Goal: Information Seeking & Learning: Compare options

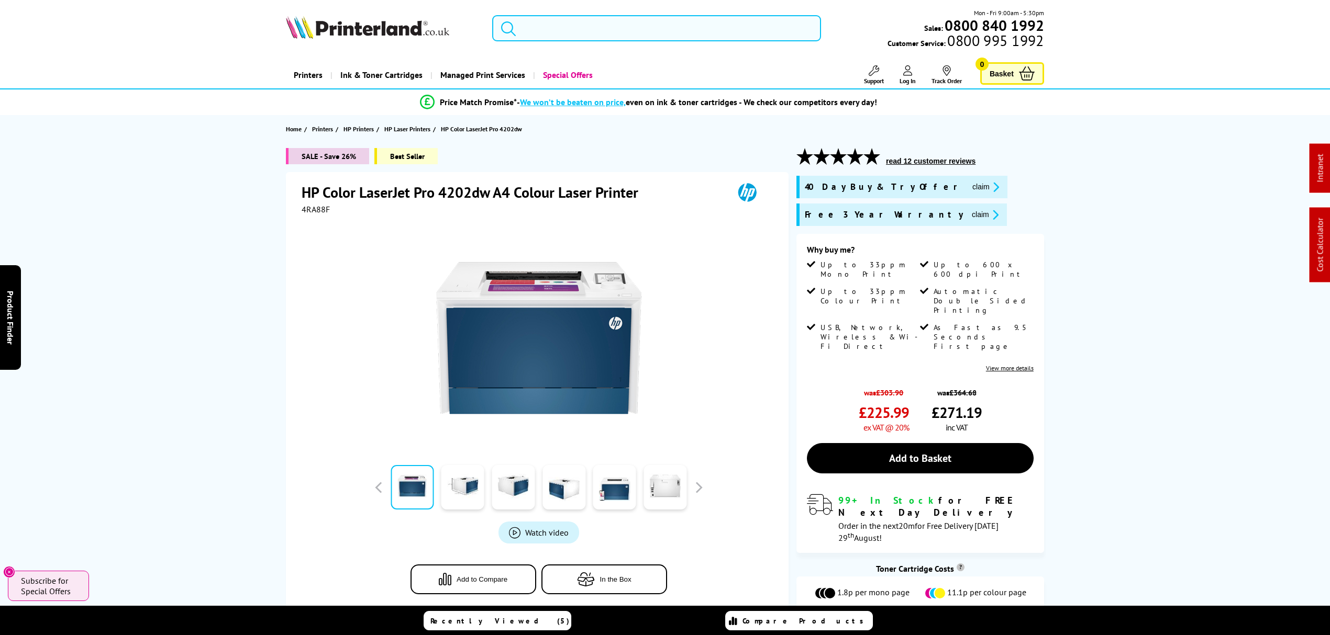
click at [555, 40] on input "search" at bounding box center [656, 28] width 329 height 26
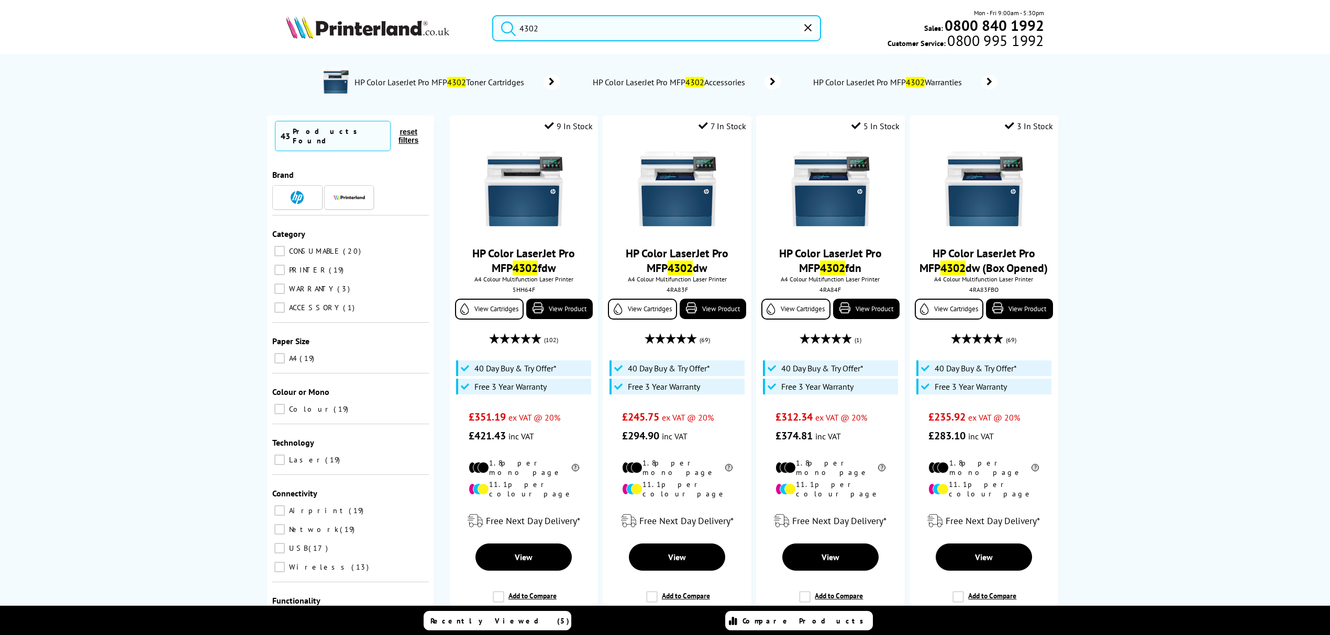
type input "4302"
click at [670, 287] on div "4RA83F" at bounding box center [676, 290] width 131 height 8
click at [519, 286] on div "5HH64F" at bounding box center [523, 290] width 131 height 8
copy div "5HH64F"
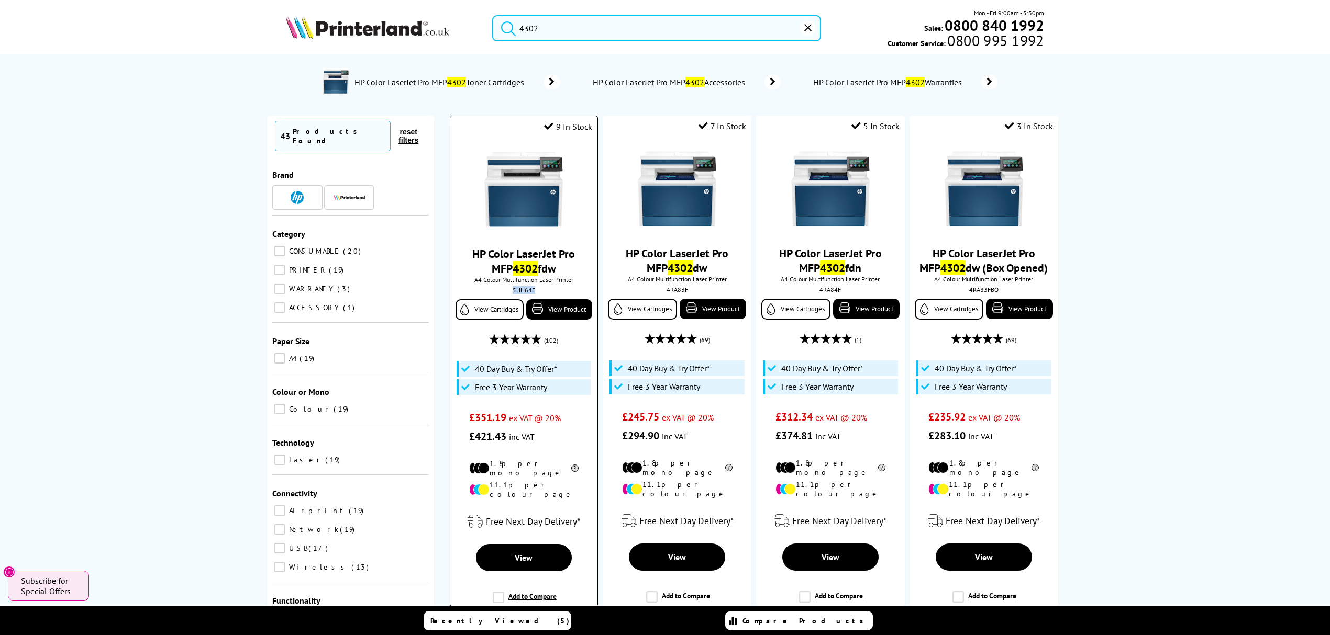
click at [522, 197] on img at bounding box center [523, 189] width 79 height 79
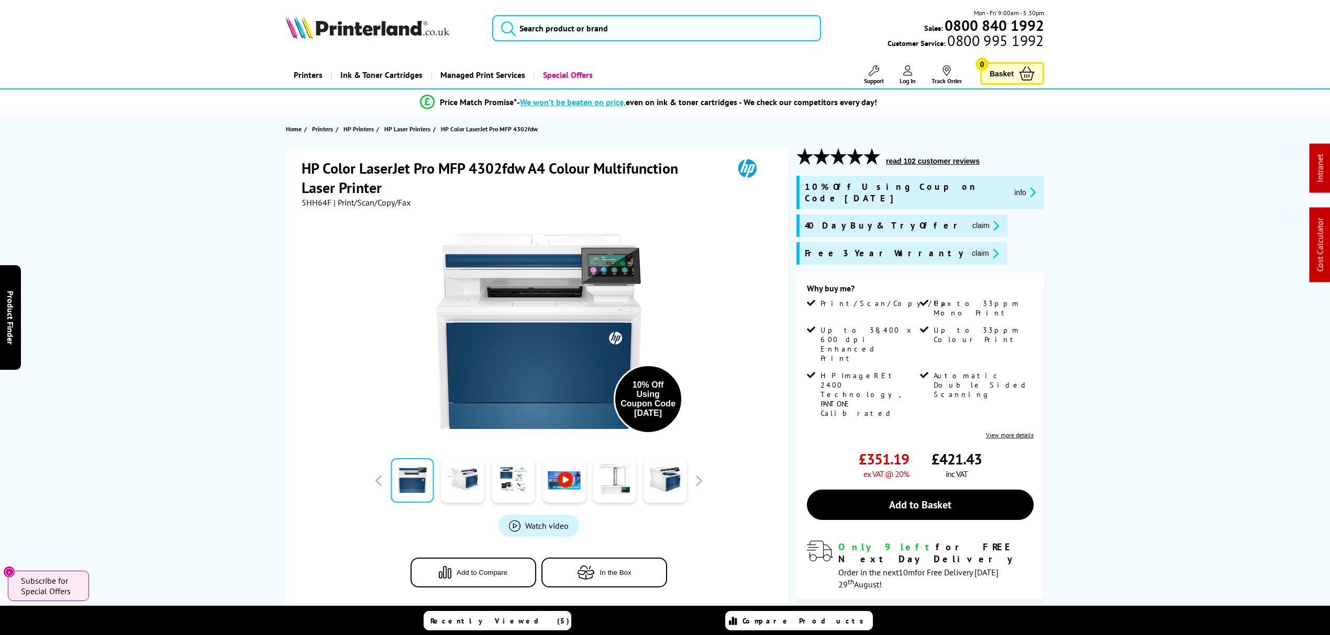
click at [968, 248] on button "claim" at bounding box center [984, 254] width 33 height 12
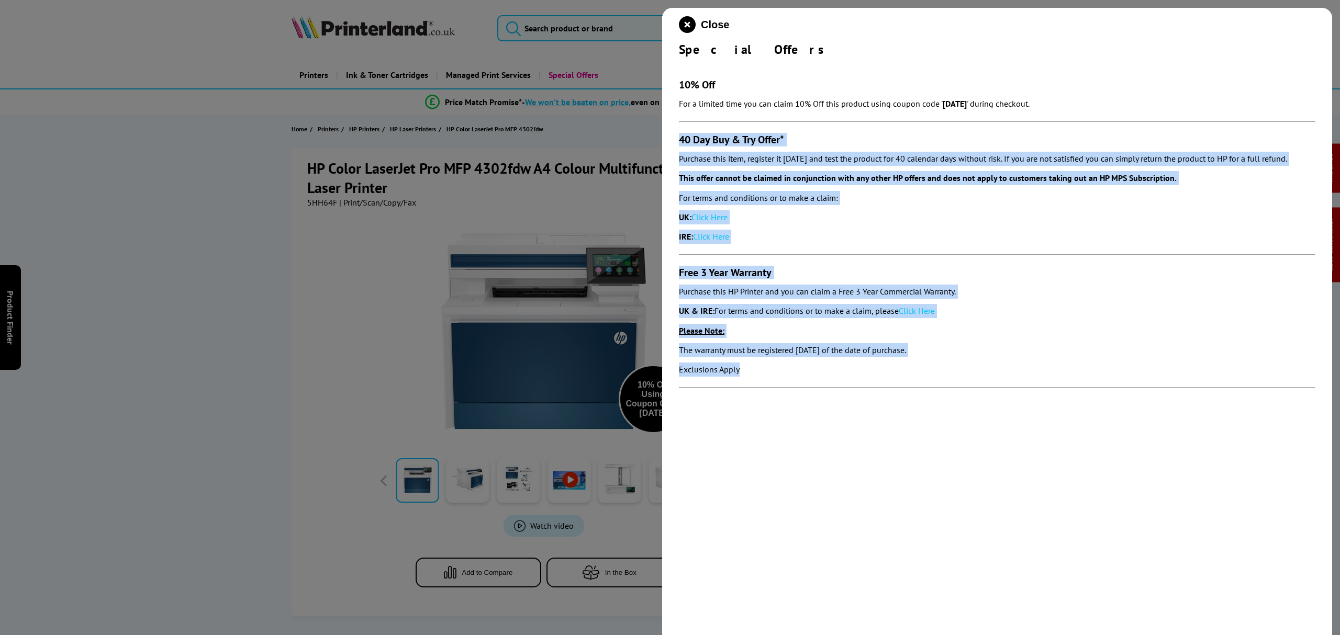
drag, startPoint x: 853, startPoint y: 388, endPoint x: 670, endPoint y: 134, distance: 313.2
click at [670, 134] on div "Close Special Offers 10% Off For a limited time you can claim 10% Off this prod…" at bounding box center [997, 325] width 670 height 635
click at [687, 17] on icon "close modal" at bounding box center [687, 24] width 17 height 17
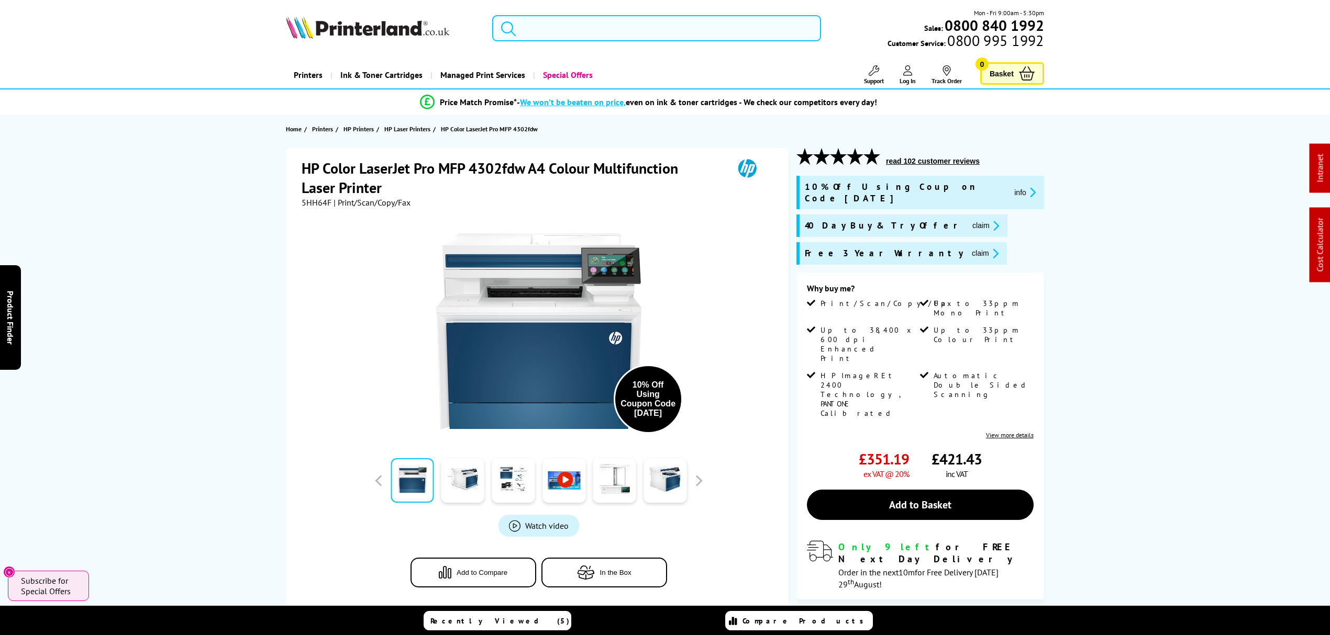
click at [649, 27] on input "search" at bounding box center [656, 28] width 329 height 26
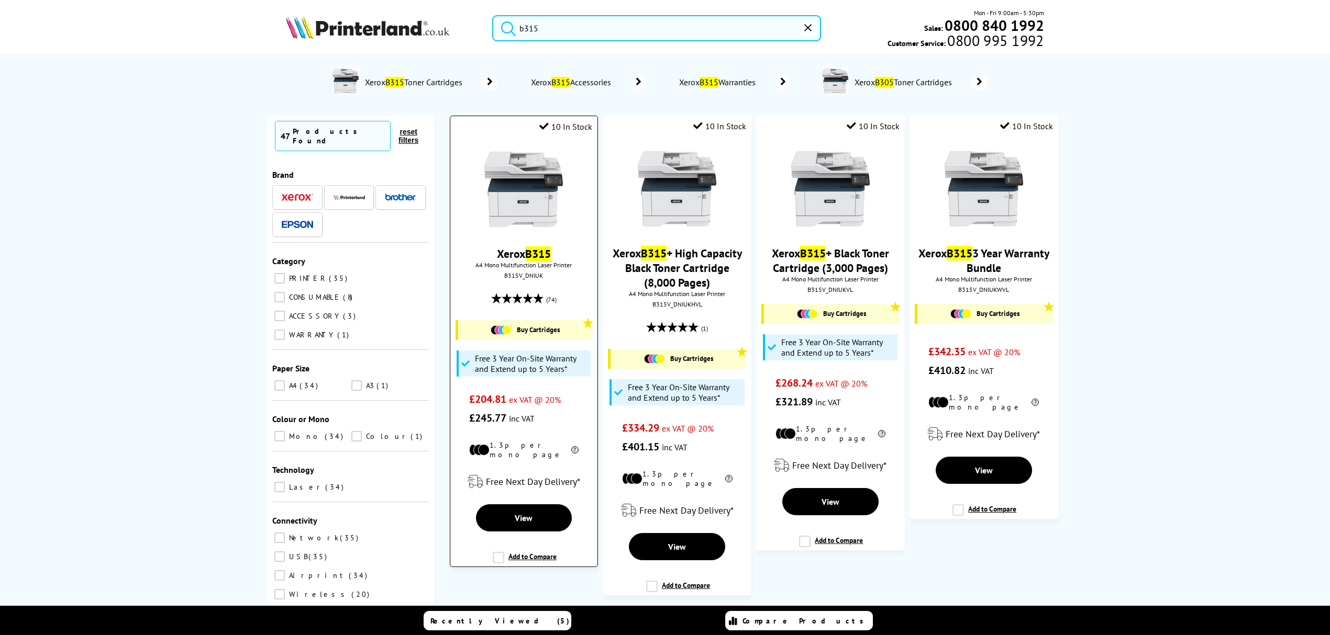
type input "b315"
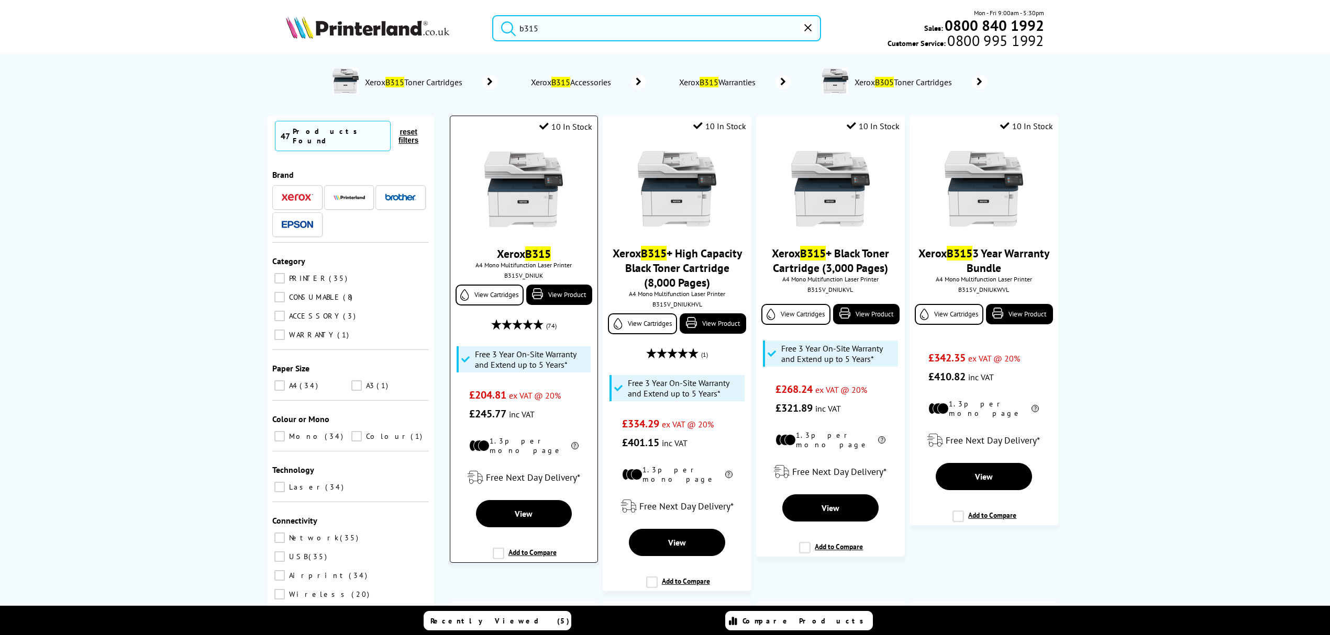
click at [522, 202] on img at bounding box center [523, 189] width 79 height 79
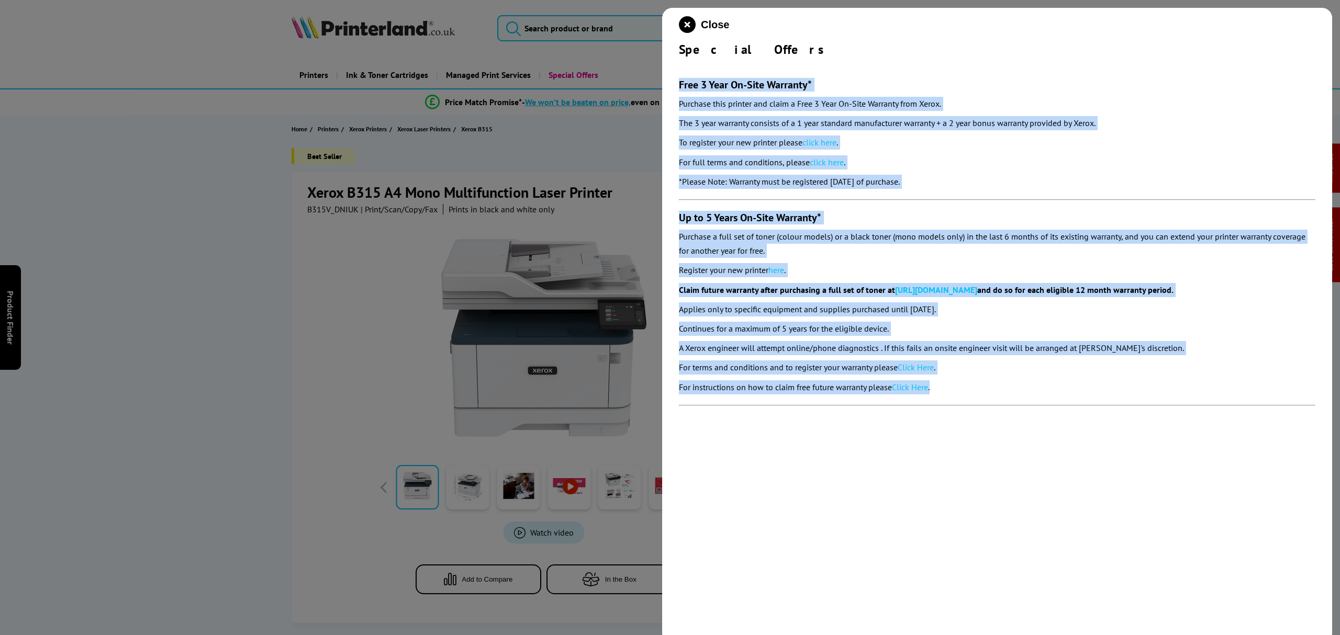
drag, startPoint x: 968, startPoint y: 388, endPoint x: 678, endPoint y: 80, distance: 423.6
click at [679, 80] on section "Free 3 Year On-Site Warranty* Purchase this printer and claim a Free 3 Year On-…" at bounding box center [997, 237] width 637 height 359
copy section "Lore 9 Ipsu Do-Sita Consecte* Adipisci elit seddoei tem incid u Labo 6 Etdo Ma-…"
click at [687, 22] on icon "close modal" at bounding box center [687, 24] width 17 height 17
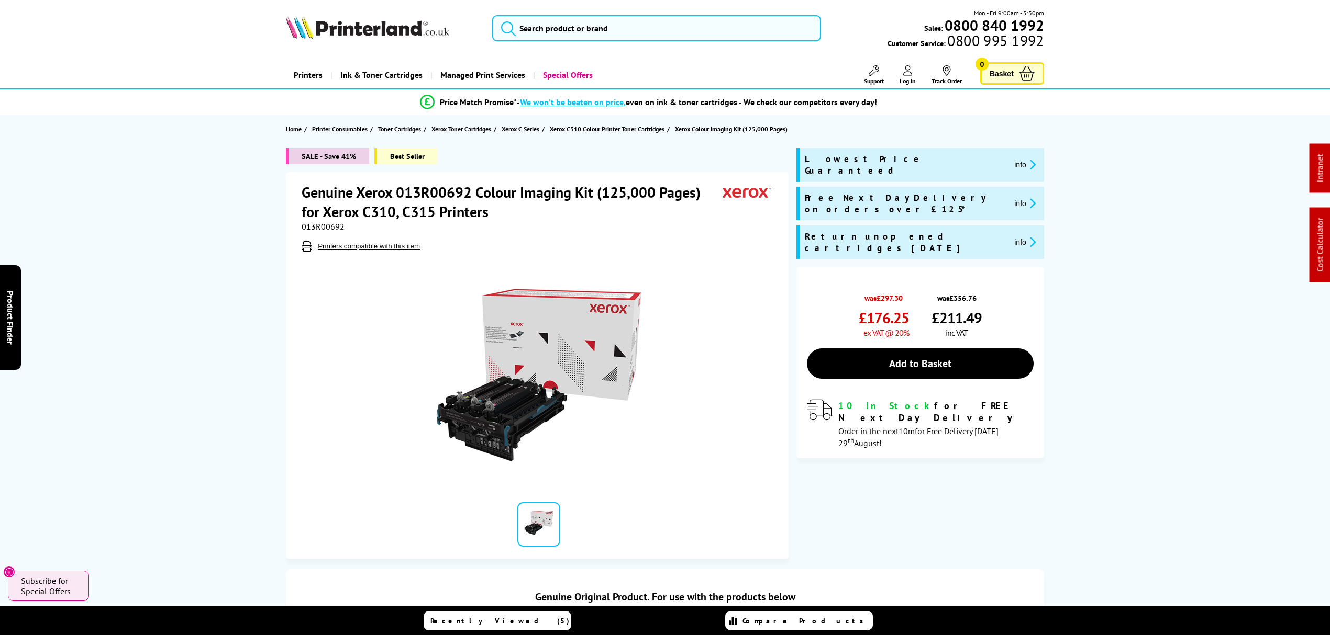
click at [319, 227] on span "013R00692" at bounding box center [323, 226] width 43 height 10
click at [315, 227] on span "013R00692" at bounding box center [323, 226] width 43 height 10
drag, startPoint x: 566, startPoint y: 27, endPoint x: 574, endPoint y: 27, distance: 7.9
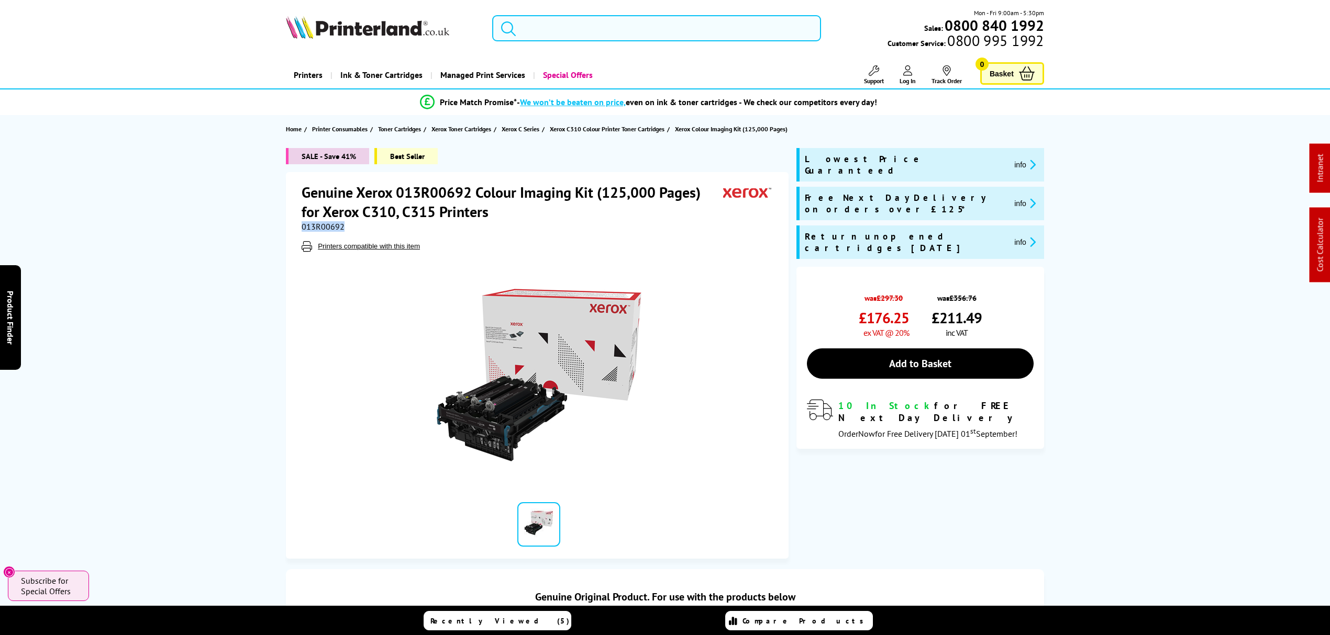
click at [570, 27] on input "search" at bounding box center [656, 28] width 329 height 26
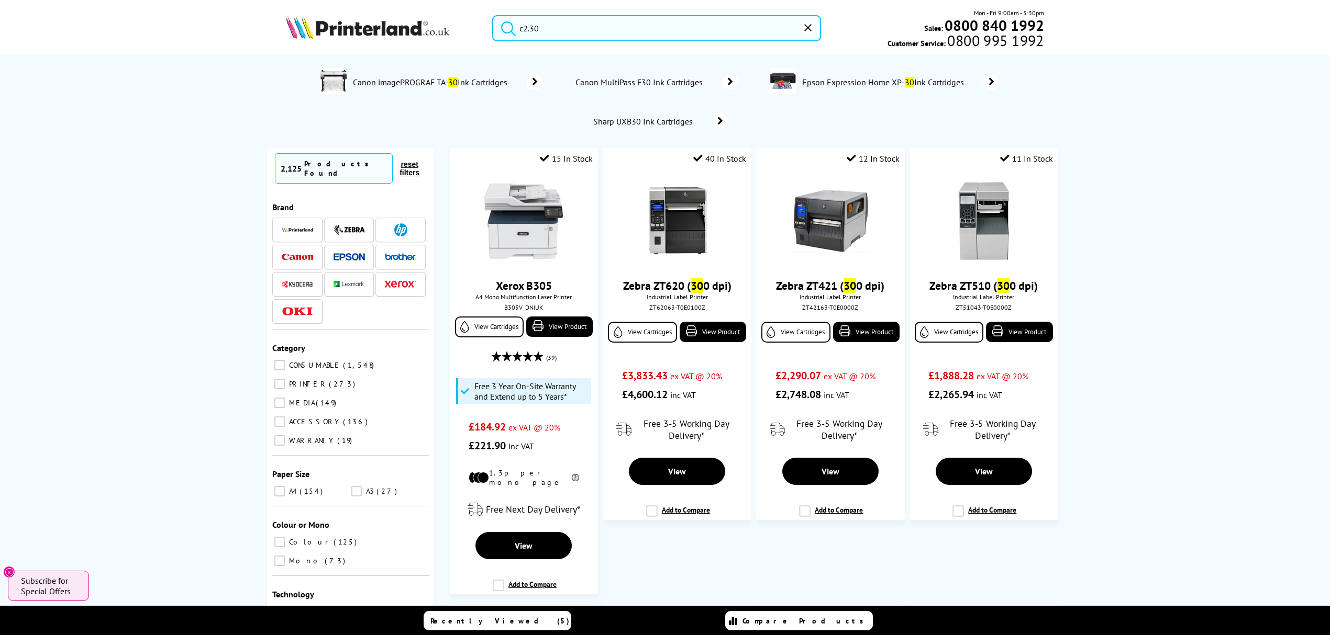
drag, startPoint x: 600, startPoint y: 26, endPoint x: 444, endPoint y: 40, distance: 156.6
click at [444, 40] on div "c2.30 Mon - Fri 9:00am - 5:30pm Sales: 0800 840 1992 Customer Service: 0800 995…" at bounding box center [665, 31] width 838 height 46
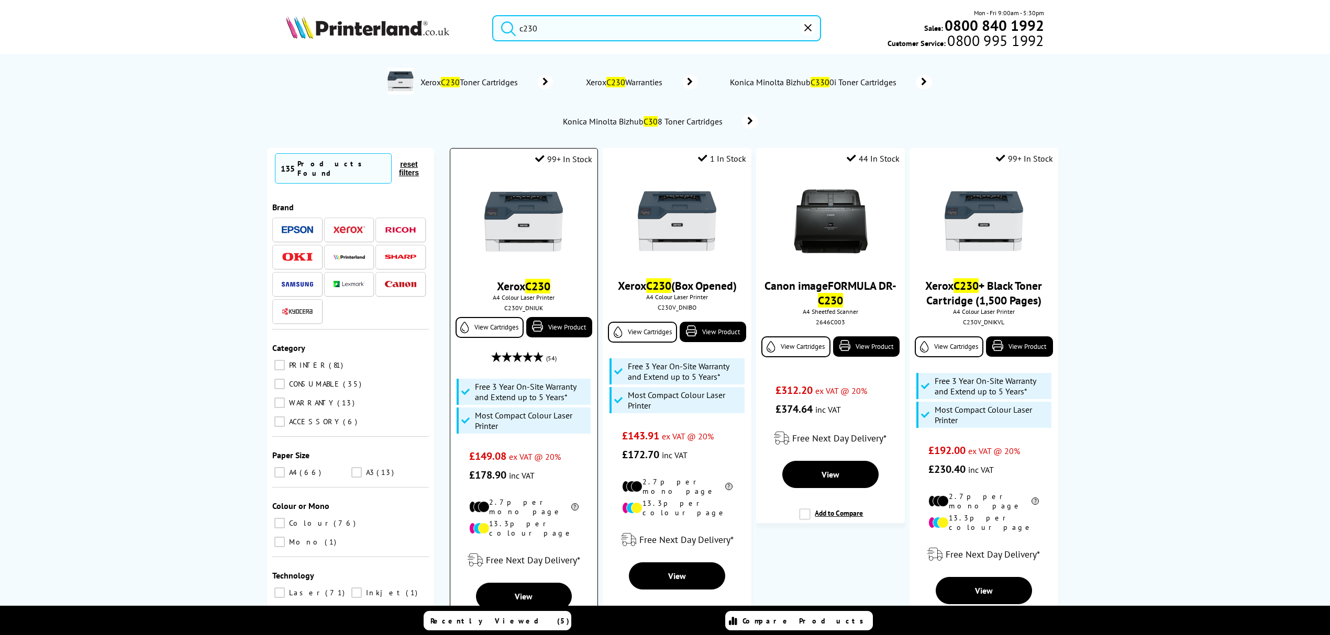
type input "c230"
click at [531, 216] on img at bounding box center [523, 222] width 79 height 79
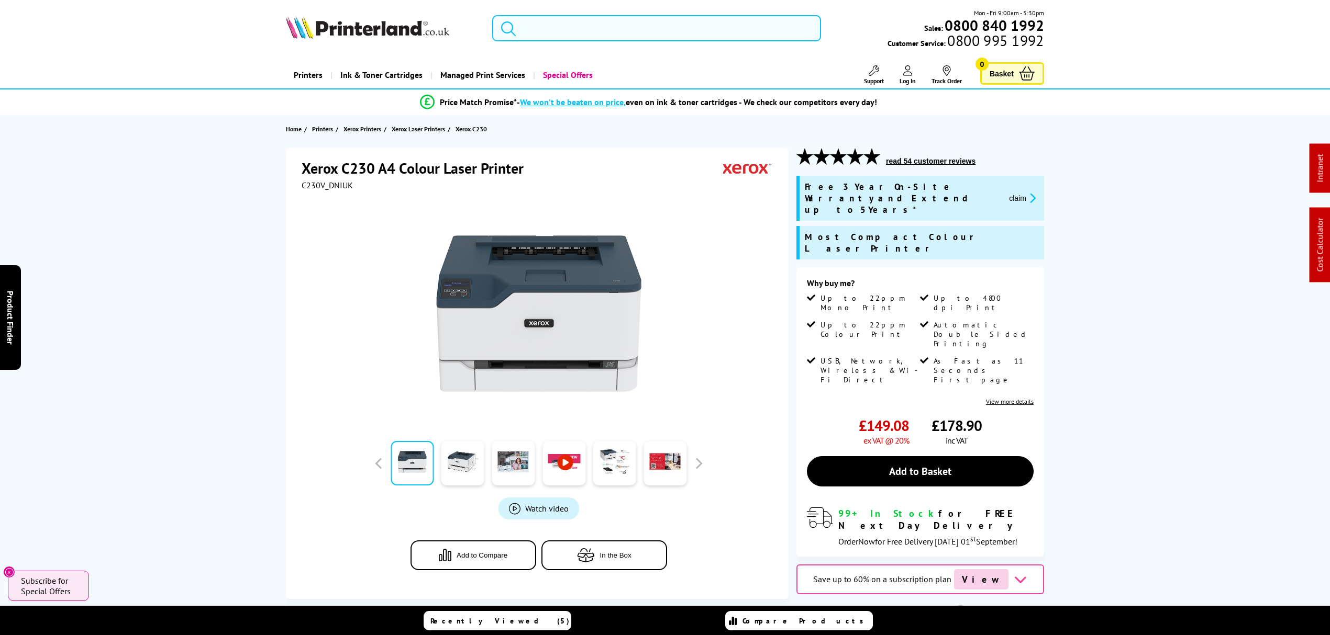
click at [646, 36] on input "search" at bounding box center [656, 28] width 329 height 26
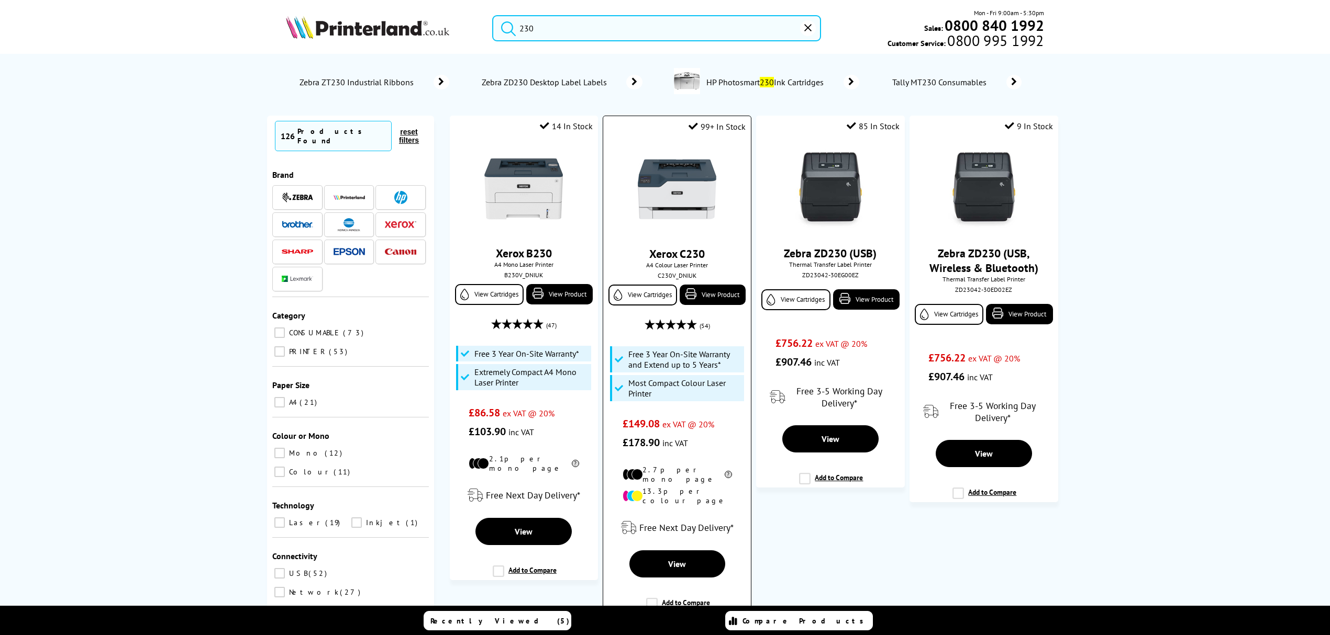
type input "230"
click at [690, 179] on img at bounding box center [677, 189] width 79 height 79
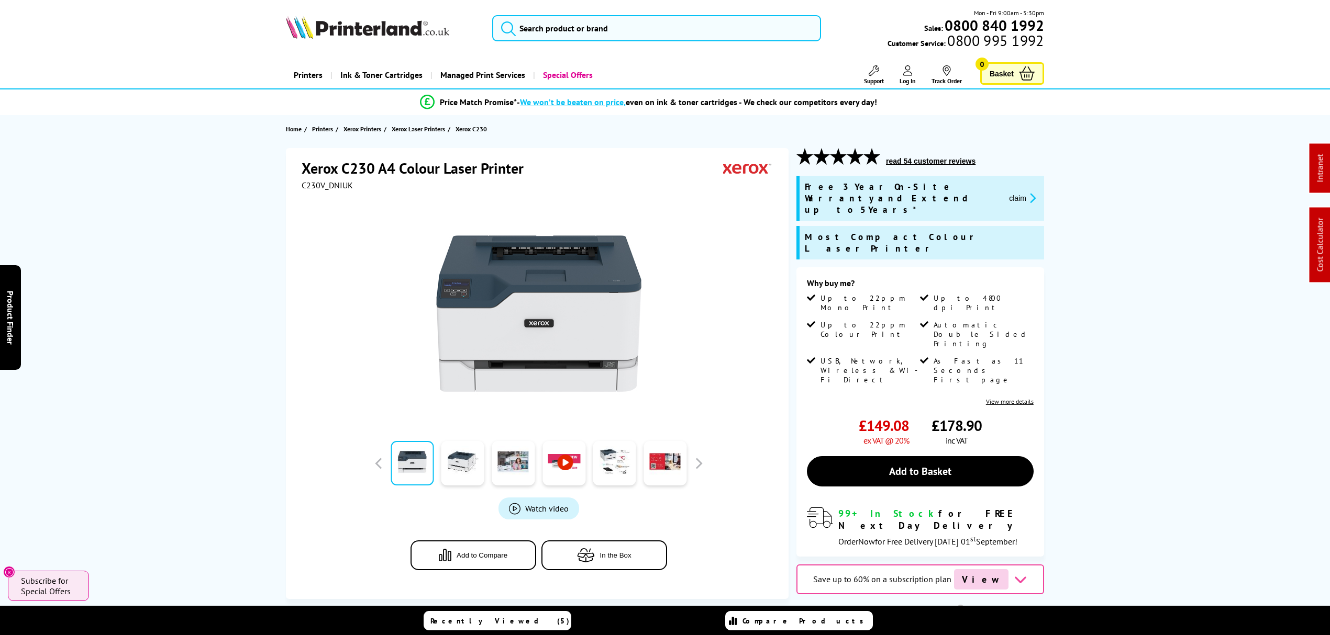
drag, startPoint x: 719, startPoint y: 95, endPoint x: 729, endPoint y: 19, distance: 76.6
click at [735, 46] on div "Mon - Fri 9:00am - 5:30pm Sales: 0800 840 1992 Customer Service: 0800 995 1992" at bounding box center [665, 31] width 838 height 46
click at [738, 34] on input "search" at bounding box center [656, 28] width 329 height 26
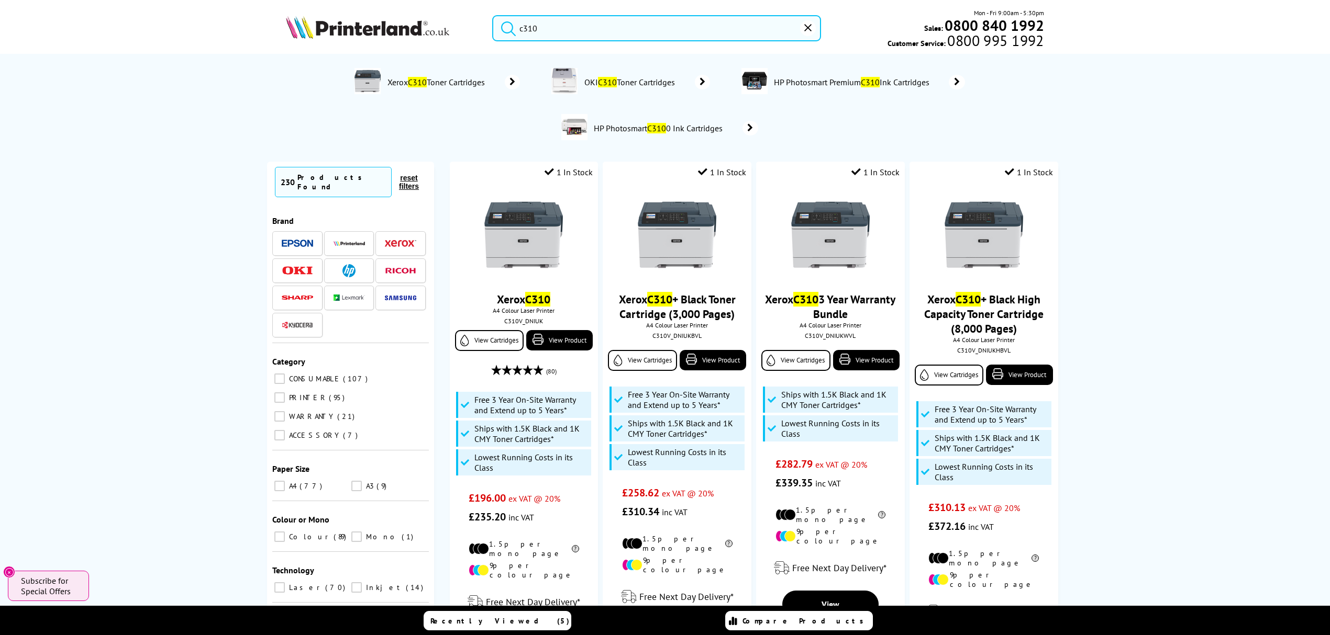
drag, startPoint x: 560, startPoint y: 30, endPoint x: 440, endPoint y: 36, distance: 119.5
click at [440, 36] on div "c310 Mon - Fri 9:00am - 5:30pm Sales: 0800 840 1992 Customer Service: 0800 995 …" at bounding box center [665, 31] width 838 height 46
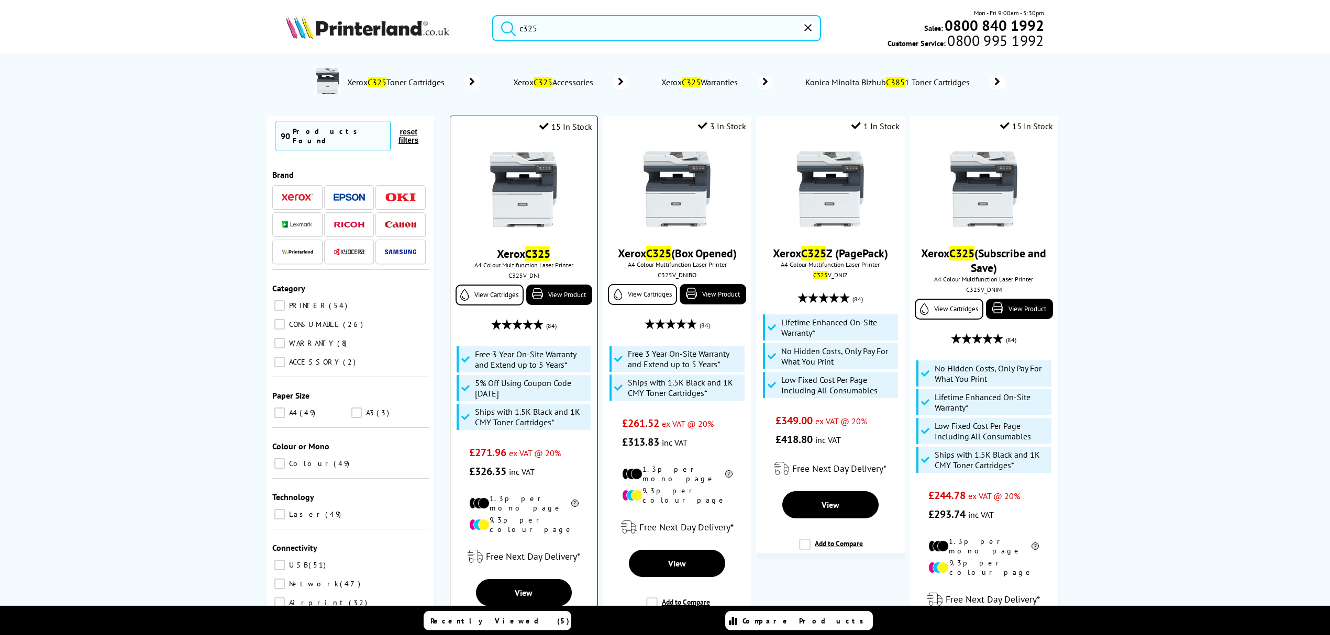
type input "c325"
click at [526, 166] on img at bounding box center [523, 189] width 79 height 79
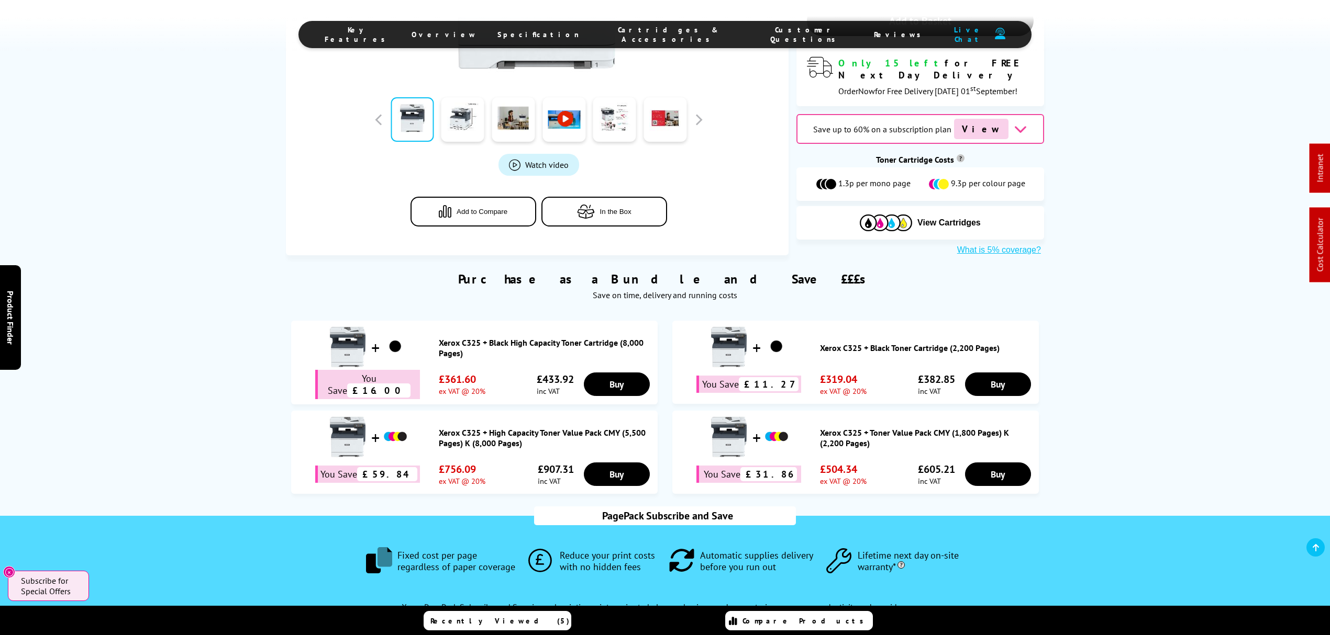
scroll to position [698, 0]
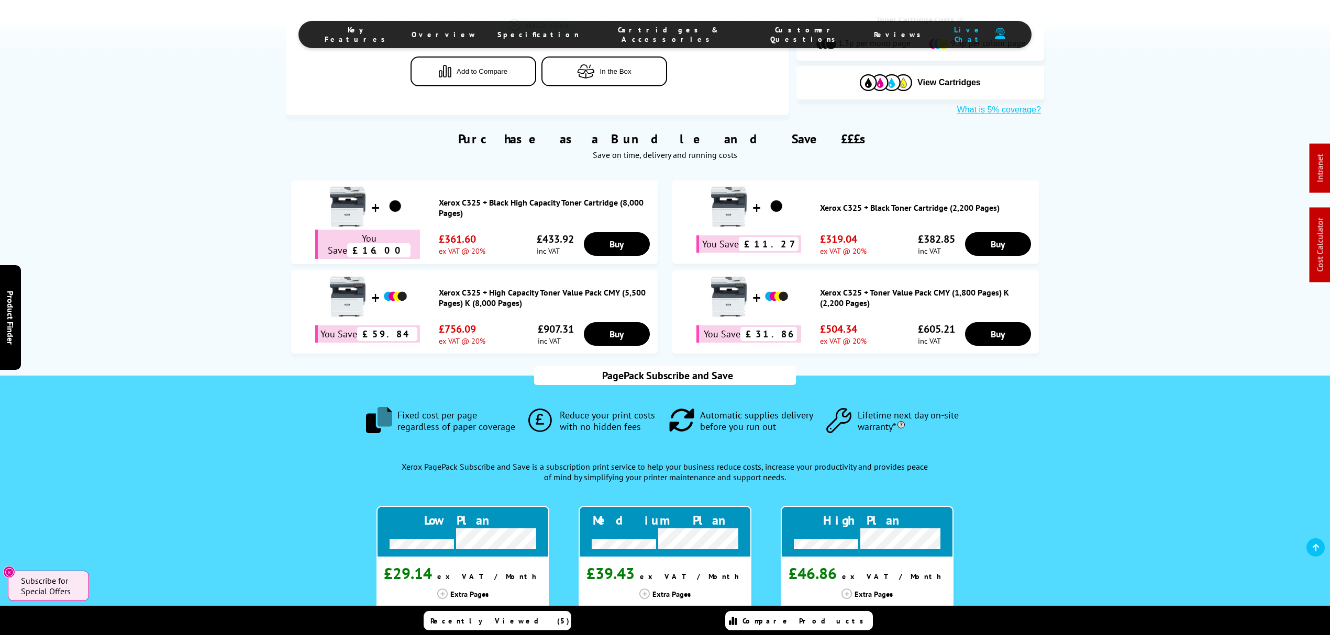
click at [520, 287] on link "Xerox C325 + High Capacity Toner Value Pack CMY (5,500 Pages) K (8,000 Pages)" at bounding box center [546, 297] width 214 height 21
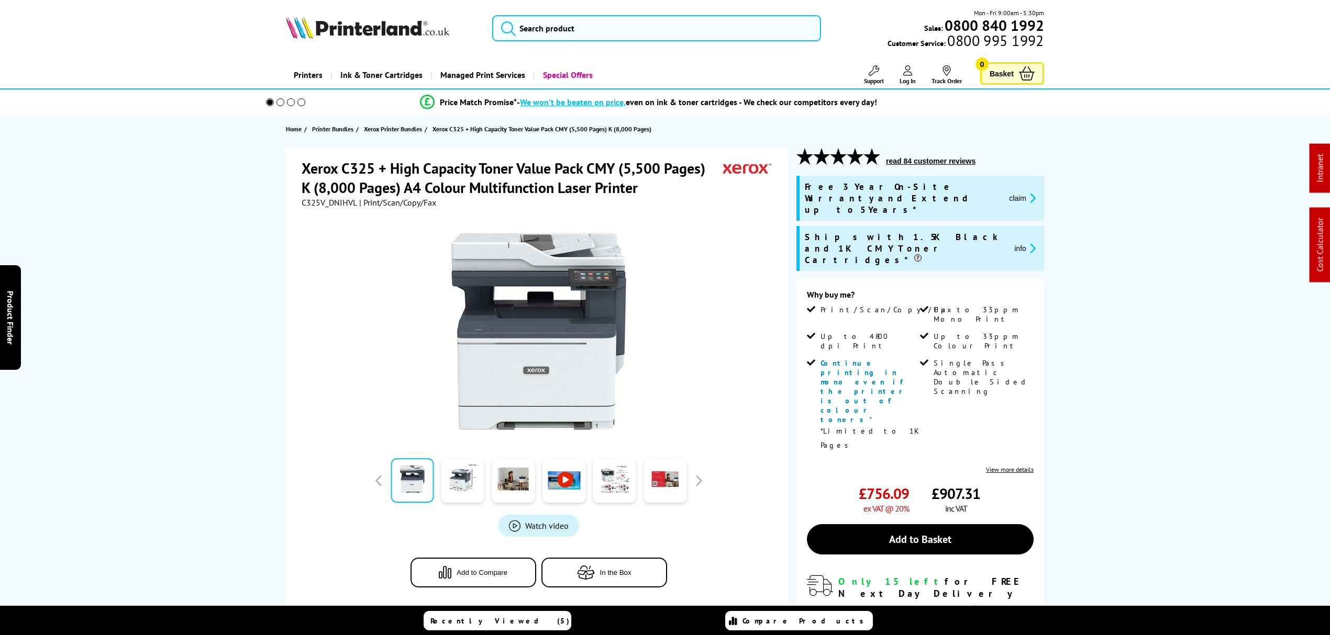
click at [325, 202] on span "C325V_DNIHVL" at bounding box center [329, 202] width 55 height 10
copy span "C325V_DNIHVL"
click at [620, 23] on input "search" at bounding box center [656, 28] width 329 height 26
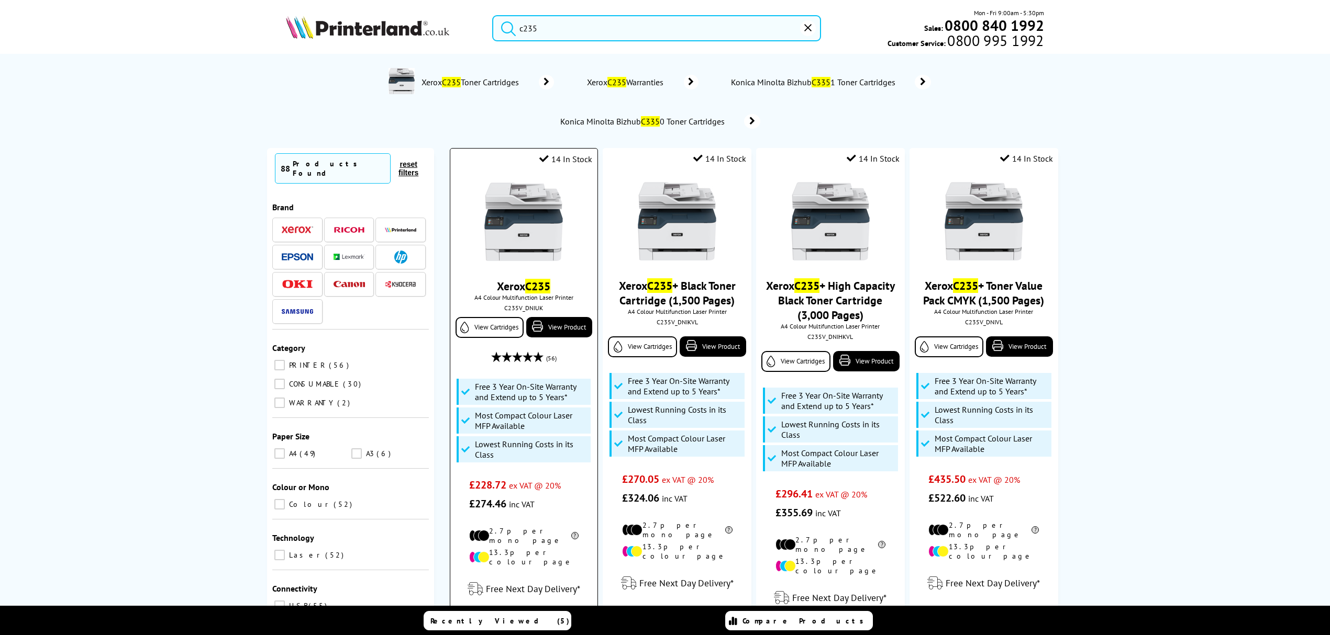
type input "c235"
click at [500, 221] on img at bounding box center [523, 222] width 79 height 79
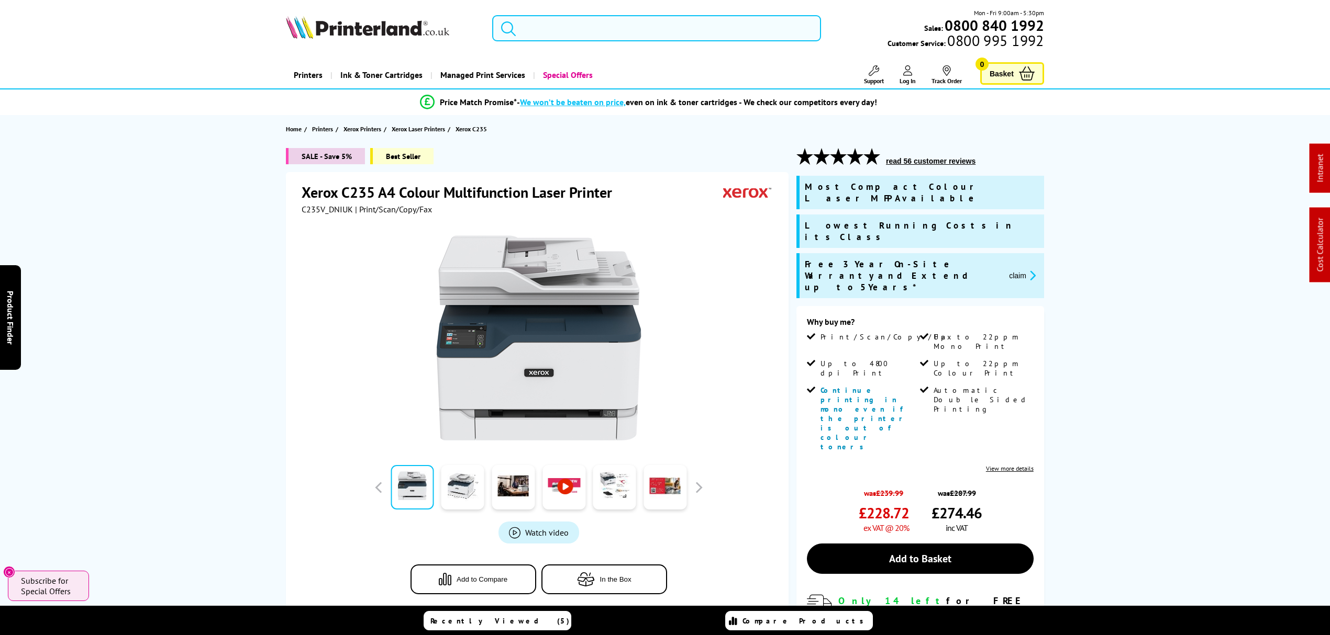
drag, startPoint x: 141, startPoint y: 433, endPoint x: 213, endPoint y: 149, distance: 293.0
drag, startPoint x: 181, startPoint y: 312, endPoint x: 129, endPoint y: 10, distance: 305.9
drag, startPoint x: 191, startPoint y: 349, endPoint x: 185, endPoint y: 64, distance: 284.8
click at [331, 210] on span "C235V_DNIUK" at bounding box center [327, 209] width 51 height 10
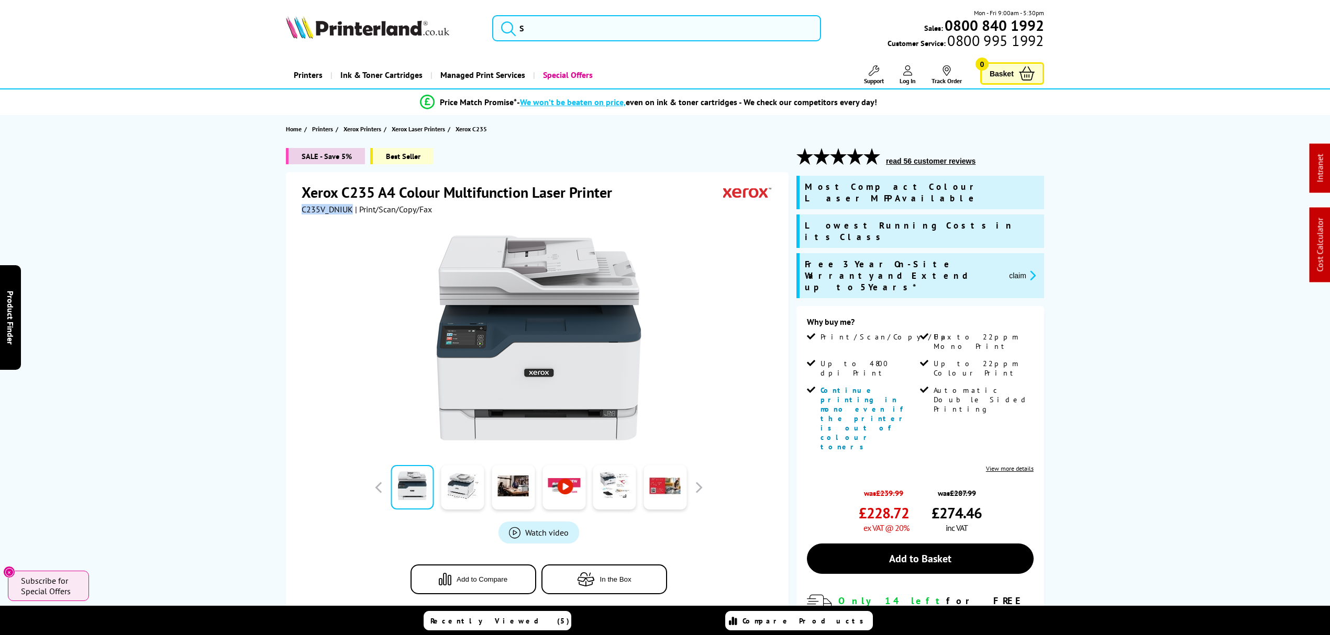
copy span "C235V_DNIUK"
click at [333, 210] on span "C235V_DNIUK" at bounding box center [327, 209] width 51 height 10
